Goal: Task Accomplishment & Management: Manage account settings

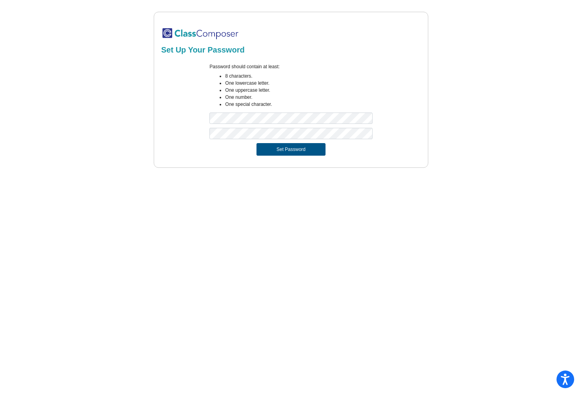
click at [269, 152] on button "Set Password" at bounding box center [291, 149] width 69 height 13
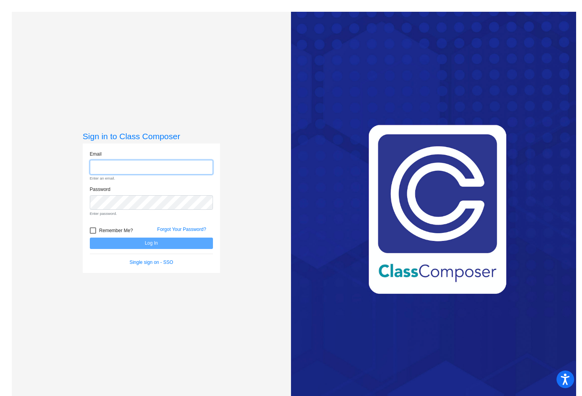
type input "[EMAIL_ADDRESS][DOMAIN_NAME]"
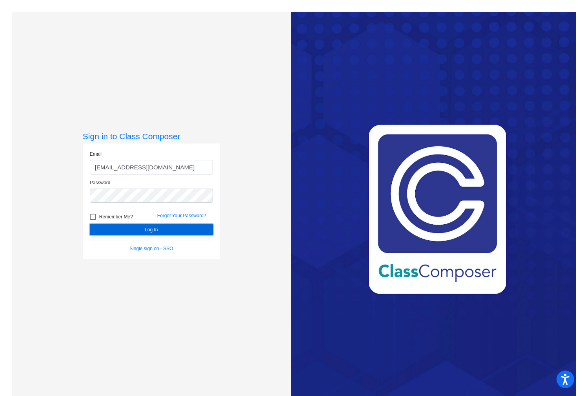
click at [99, 225] on button "Log In" at bounding box center [151, 229] width 123 height 11
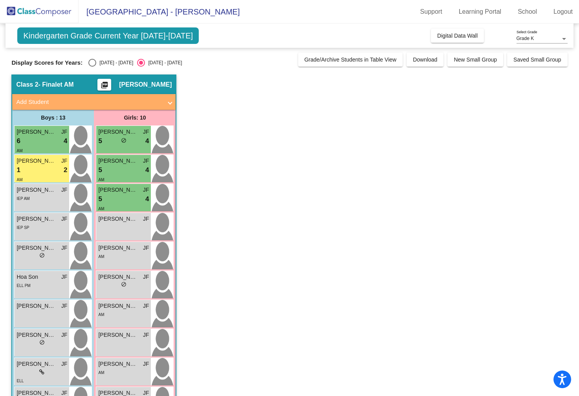
click at [77, 38] on span "Kindergarten Grade Current Year [DATE]-[DATE]" at bounding box center [107, 35] width 181 height 16
click at [108, 12] on span "[GEOGRAPHIC_DATA] - [PERSON_NAME]" at bounding box center [158, 11] width 161 height 13
click at [518, 40] on span "Grade K" at bounding box center [525, 38] width 18 height 5
click at [518, 40] on span "Grade K" at bounding box center [541, 39] width 51 height 14
